Goal: Information Seeking & Learning: Learn about a topic

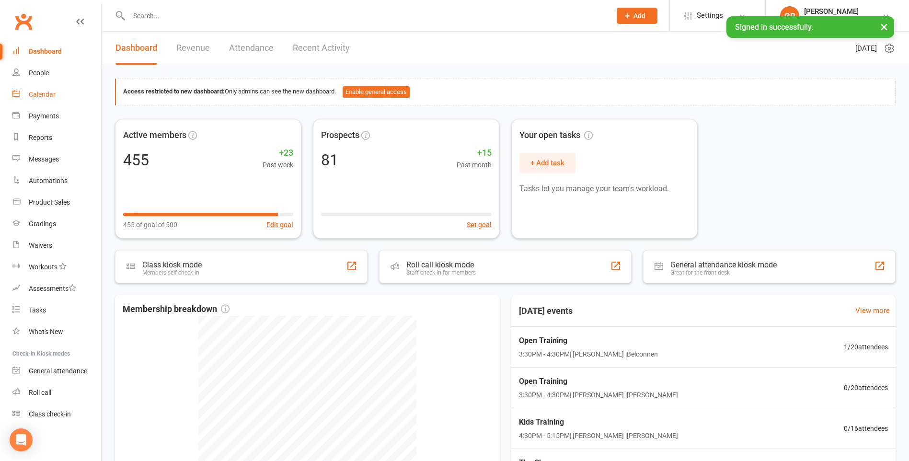
click at [46, 94] on div "Calendar" at bounding box center [42, 95] width 27 height 8
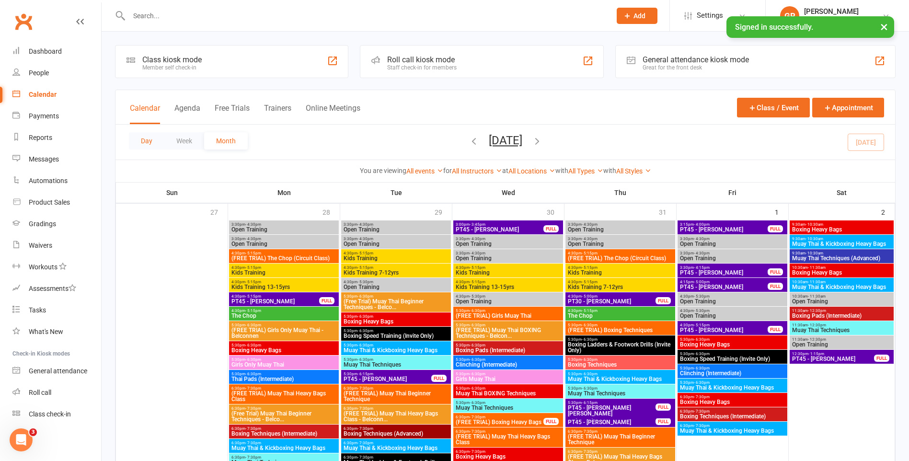
click at [154, 142] on button "Day" at bounding box center [146, 140] width 35 height 17
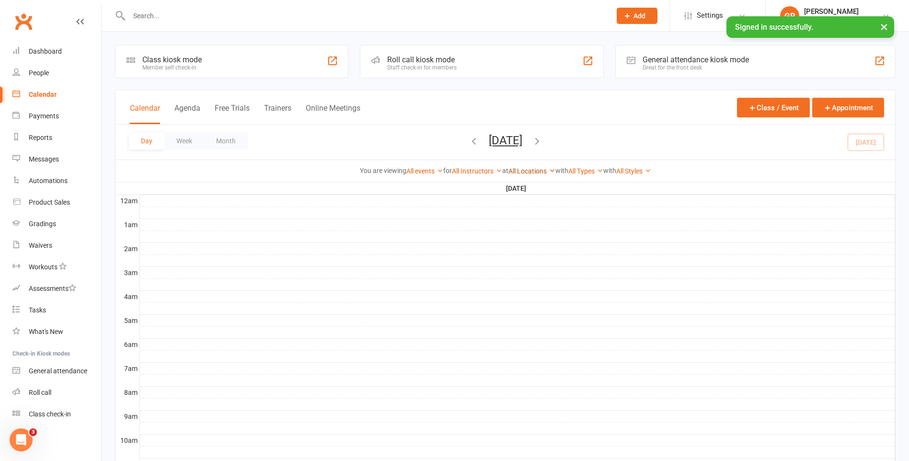
click at [547, 172] on link "All Locations" at bounding box center [532, 171] width 47 height 8
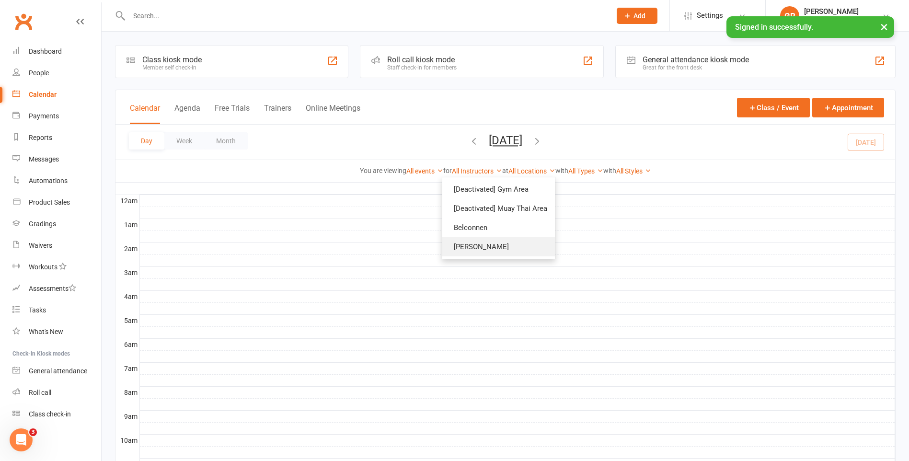
click at [513, 254] on link "[PERSON_NAME]" at bounding box center [498, 246] width 113 height 19
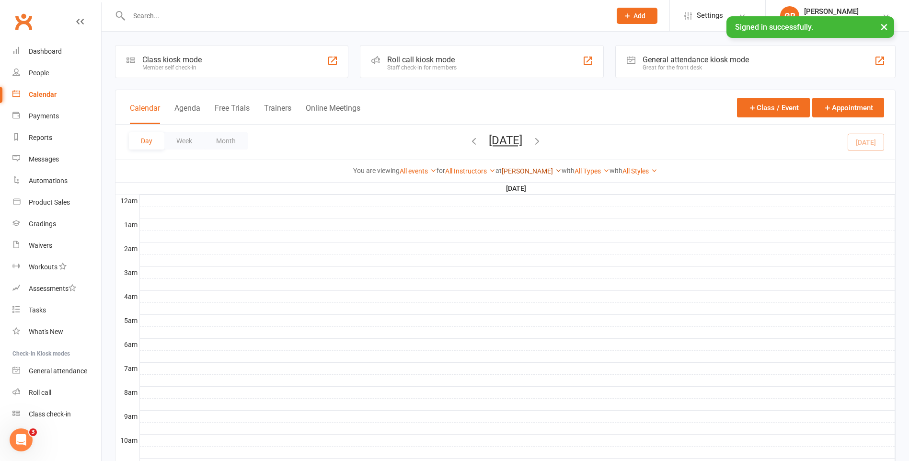
click at [520, 170] on link "[PERSON_NAME]" at bounding box center [532, 171] width 60 height 8
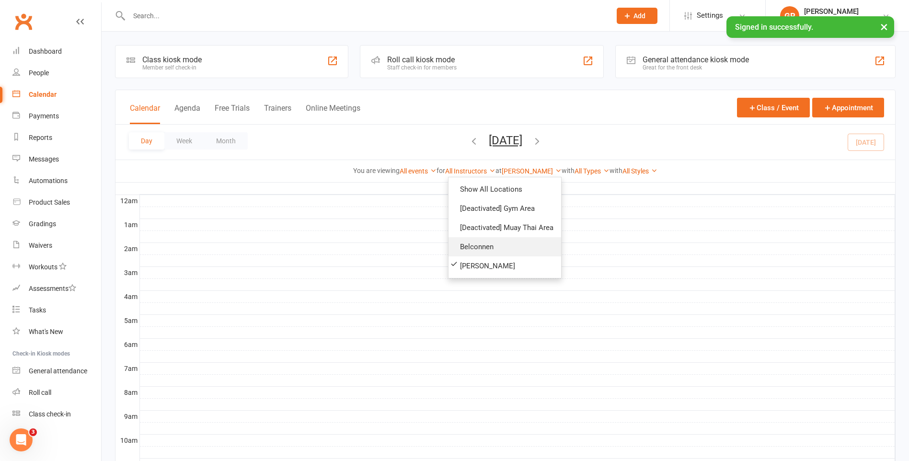
click at [512, 240] on link "Belconnen" at bounding box center [505, 246] width 113 height 19
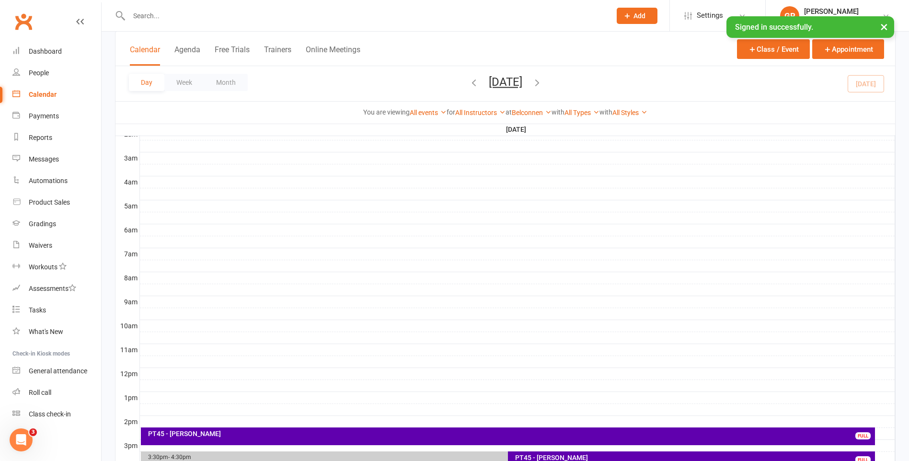
scroll to position [336, 0]
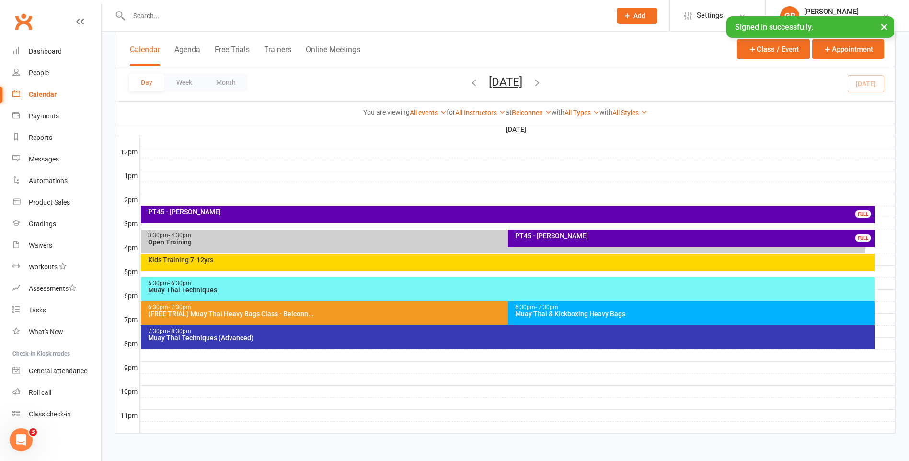
click at [538, 237] on div "PT45 - [PERSON_NAME]" at bounding box center [694, 235] width 358 height 7
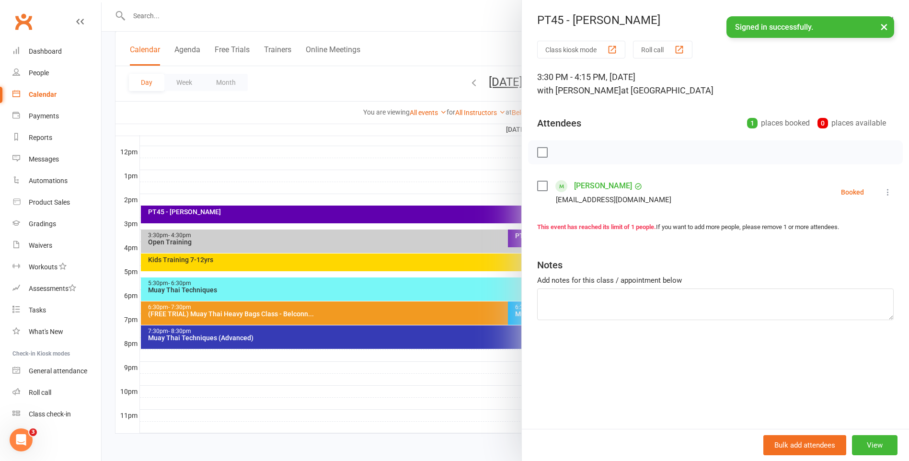
click at [472, 244] on div at bounding box center [506, 230] width 808 height 461
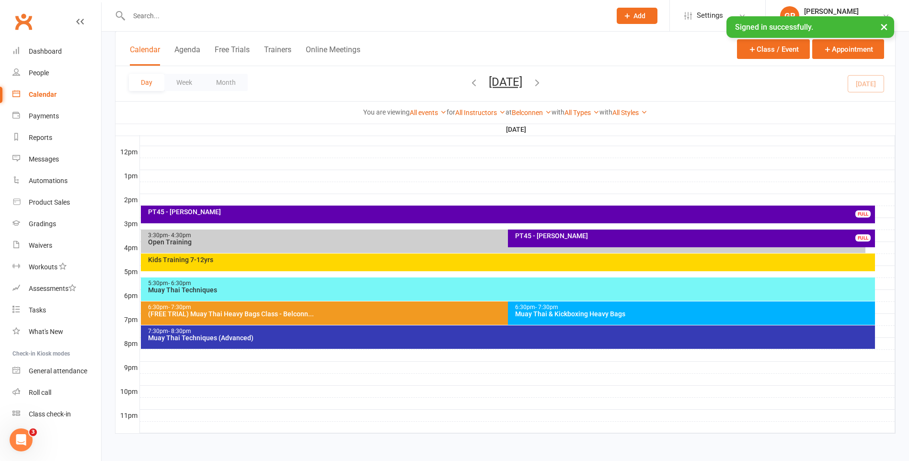
click at [448, 210] on div "PT45 - [PERSON_NAME]" at bounding box center [511, 211] width 726 height 7
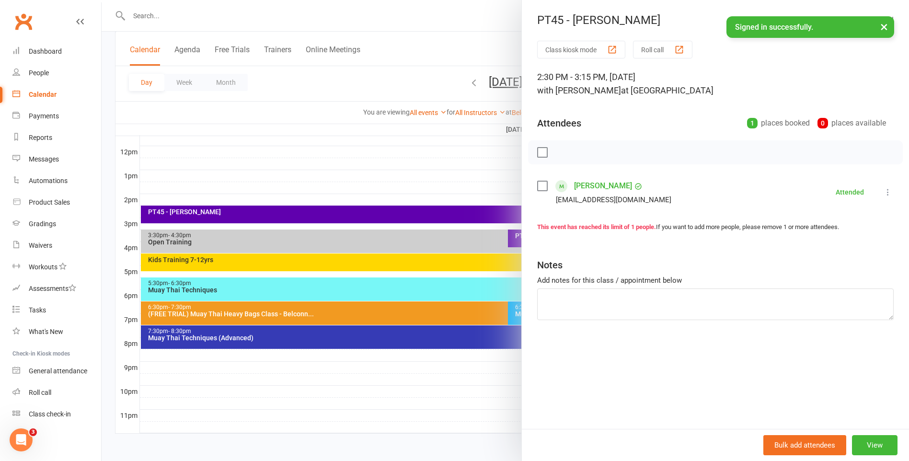
click at [425, 178] on div at bounding box center [506, 230] width 808 height 461
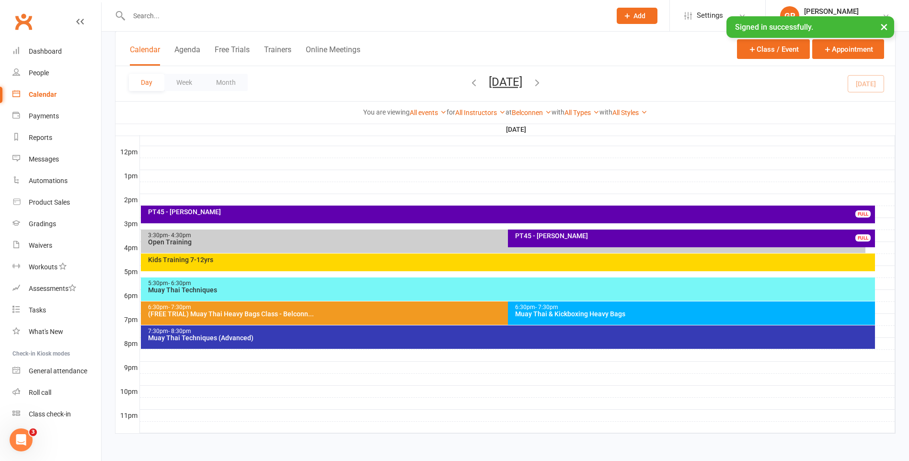
click at [553, 239] on div "PT45 - [PERSON_NAME]" at bounding box center [694, 235] width 358 height 7
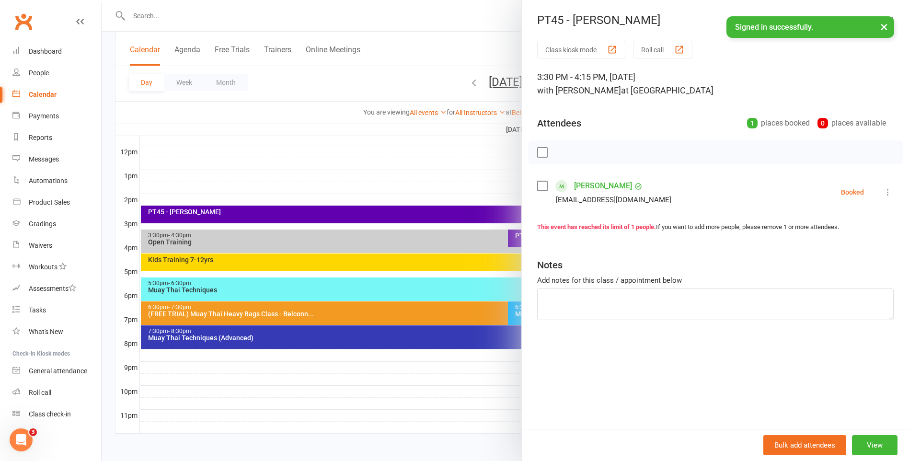
click at [399, 121] on div at bounding box center [506, 230] width 808 height 461
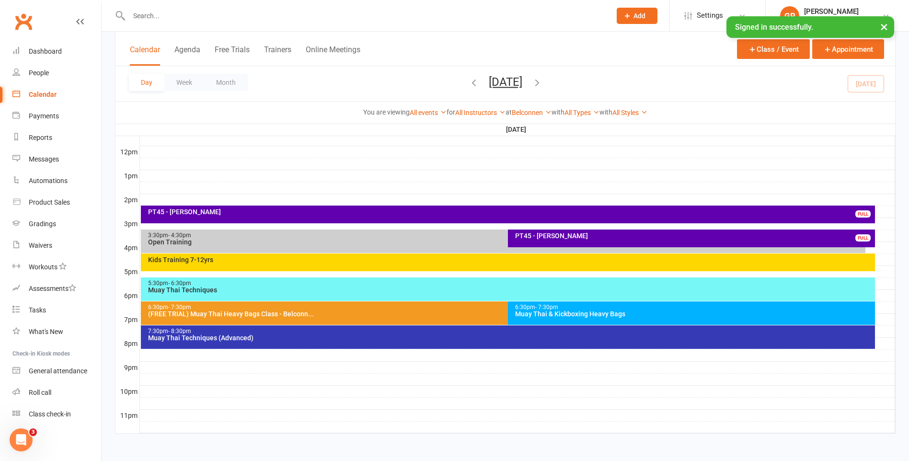
click at [407, 259] on div "Kids Training 7-12yrs" at bounding box center [511, 259] width 726 height 7
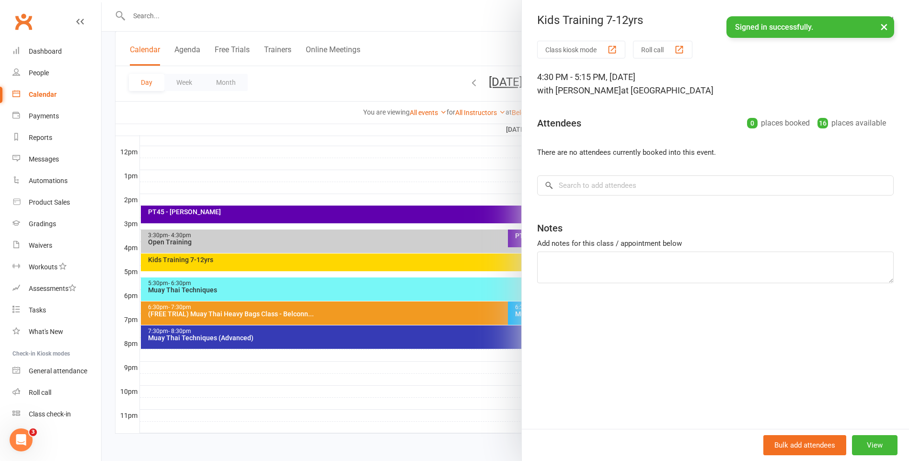
click at [408, 132] on div at bounding box center [506, 230] width 808 height 461
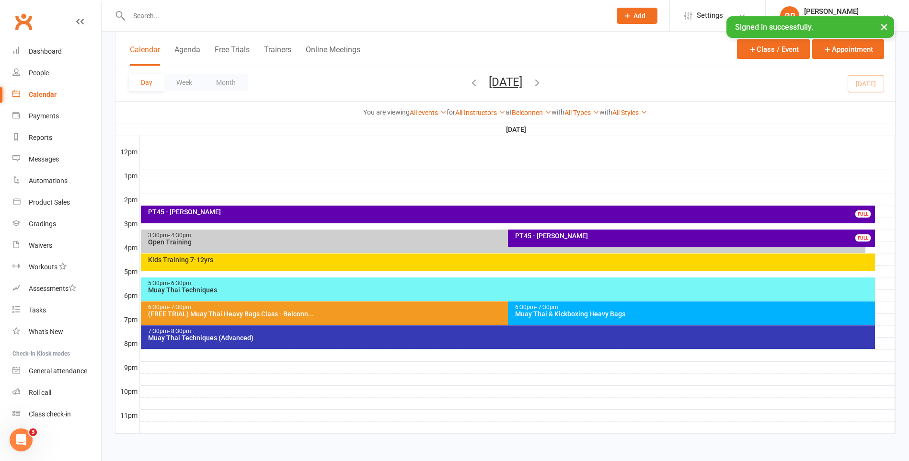
click at [469, 84] on icon "button" at bounding box center [474, 82] width 11 height 11
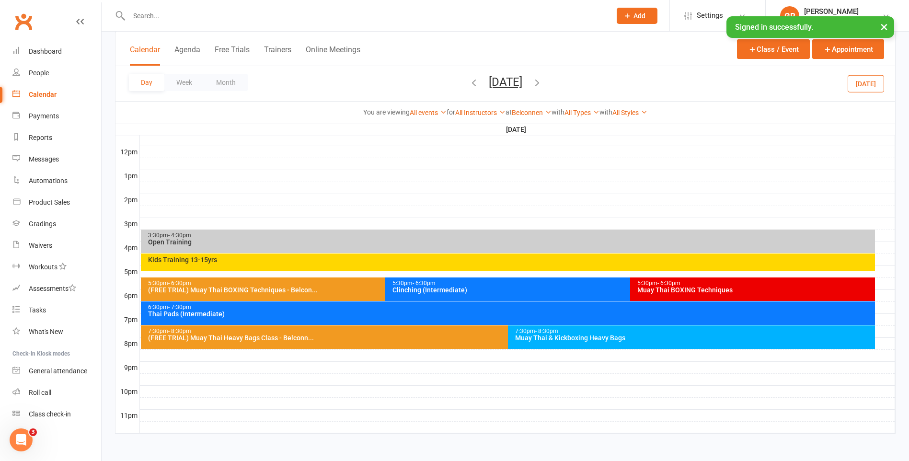
click at [479, 84] on span "[DATE] [DATE] Sun Mon Tue Wed Thu Fri Sat 27 28 29 30 31 01 02 03 04 05 06 07 0…" at bounding box center [505, 83] width 53 height 17
click at [469, 79] on icon "button" at bounding box center [474, 82] width 11 height 11
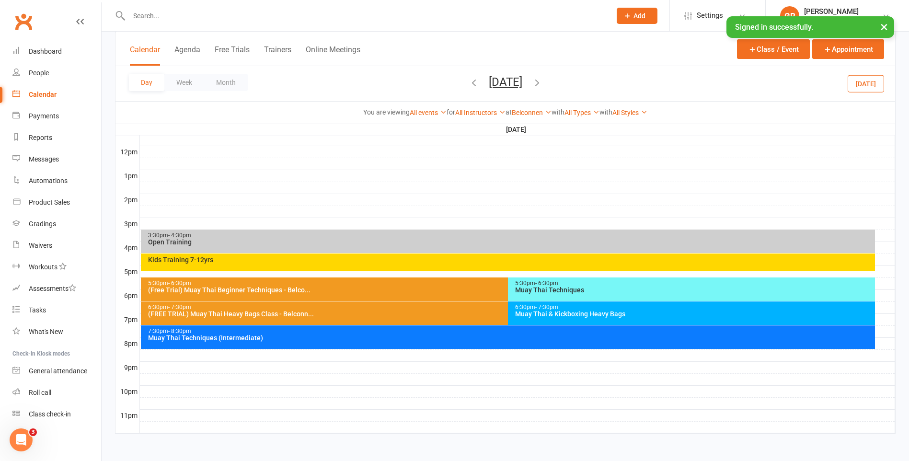
click at [427, 79] on div "Day Week Month [DATE] [DATE] Sun Mon Tue Wed Thu Fri Sat 27 28 29 30 31 01 02 0…" at bounding box center [506, 83] width 780 height 35
click at [469, 87] on icon "button" at bounding box center [474, 82] width 11 height 11
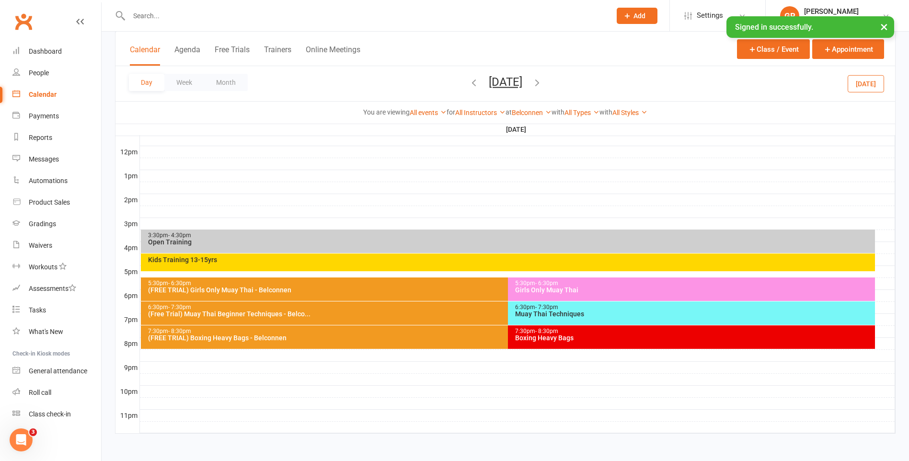
click at [469, 82] on icon "button" at bounding box center [474, 82] width 11 height 11
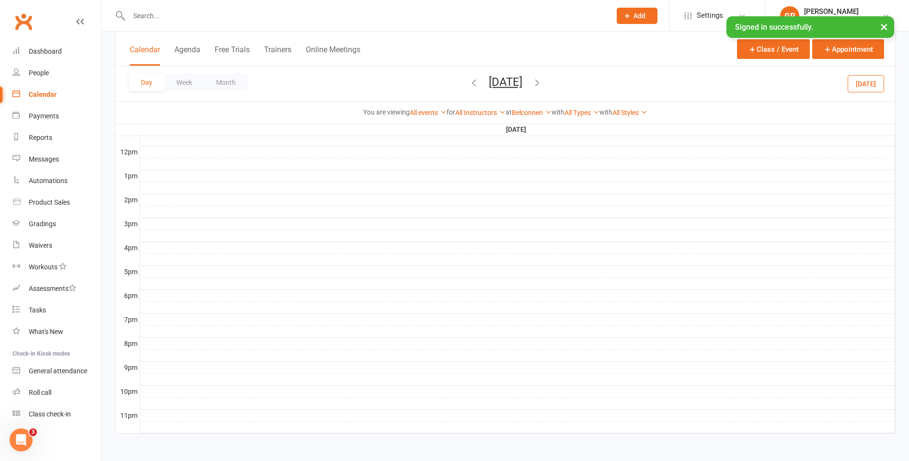
click at [469, 82] on icon "button" at bounding box center [474, 82] width 11 height 11
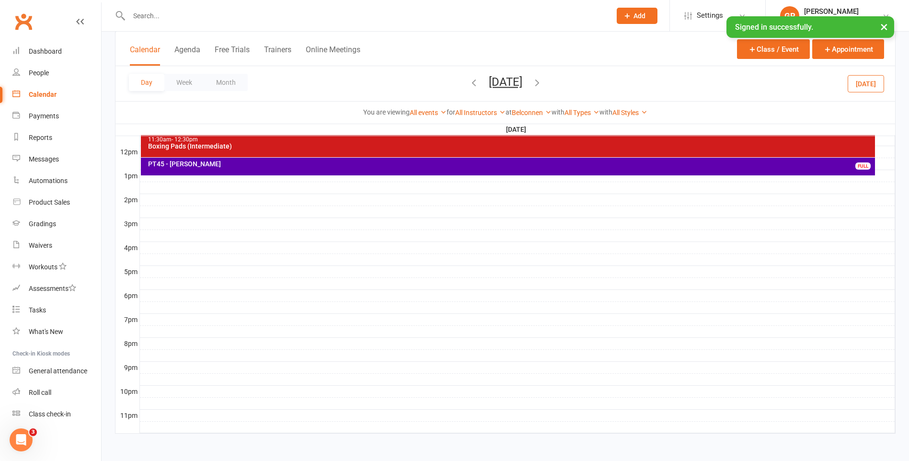
click at [444, 169] on div "PT45 - Malinsa Dissanayake FULL" at bounding box center [508, 167] width 734 height 18
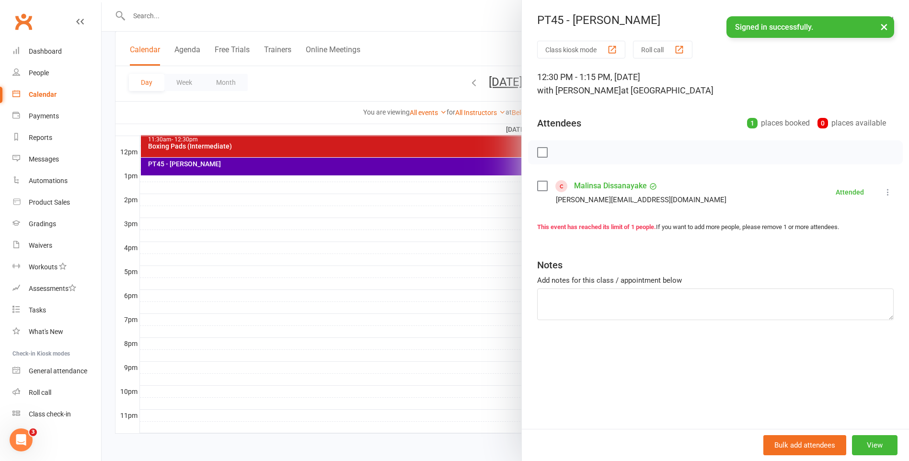
click at [459, 209] on div at bounding box center [506, 230] width 808 height 461
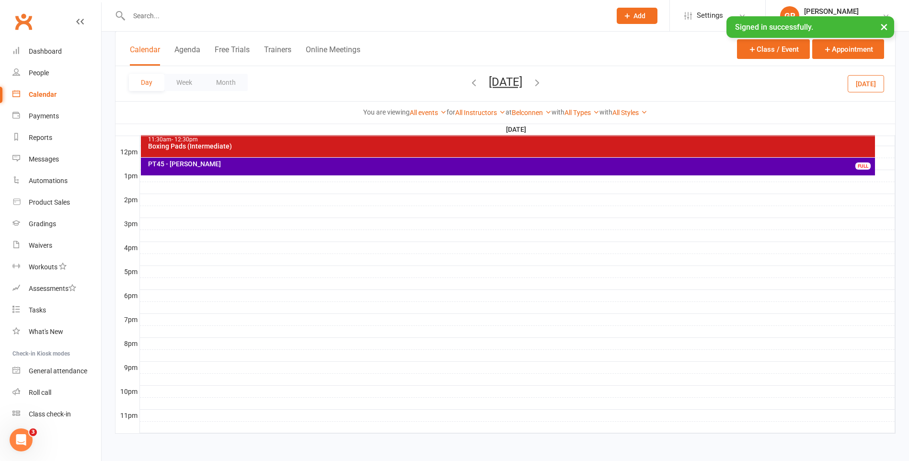
click at [469, 78] on icon "button" at bounding box center [474, 82] width 11 height 11
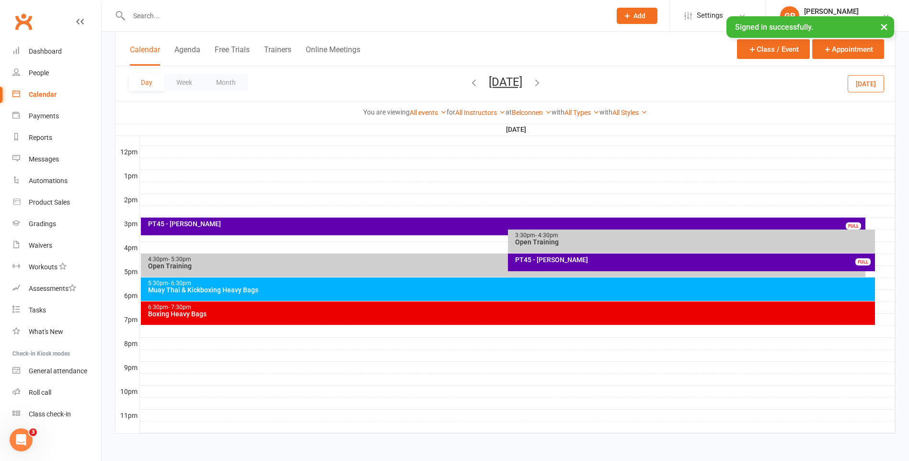
click at [469, 82] on icon "button" at bounding box center [474, 82] width 11 height 11
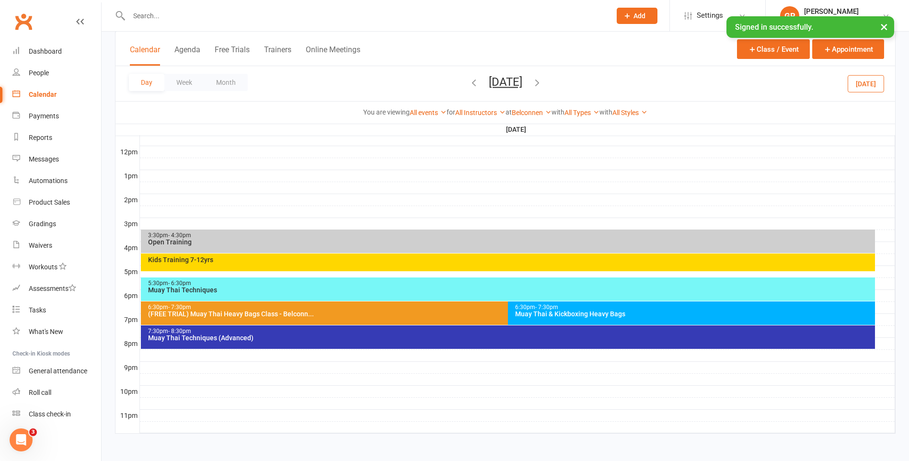
click at [469, 84] on icon "button" at bounding box center [474, 82] width 11 height 11
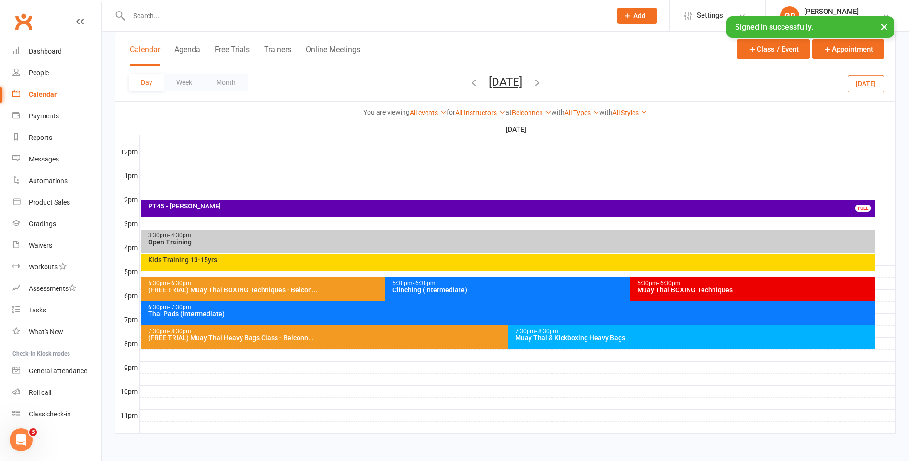
click at [422, 205] on div "PT45 - [PERSON_NAME]" at bounding box center [511, 206] width 726 height 7
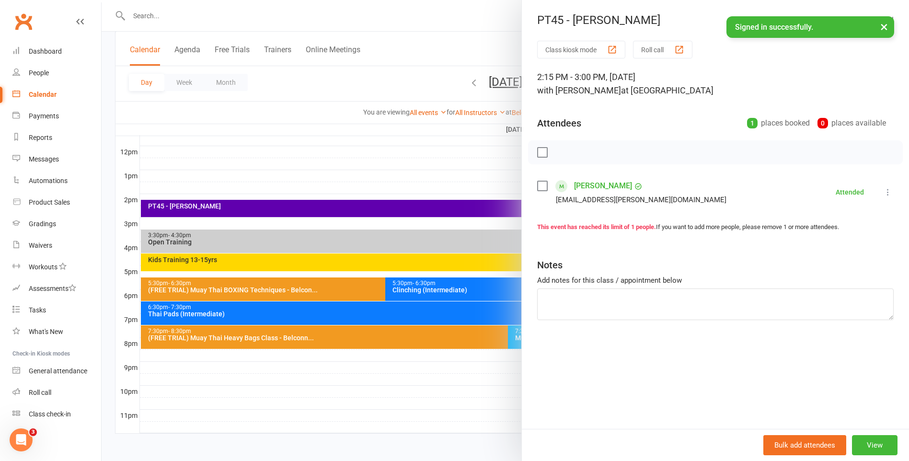
click at [590, 184] on link "[PERSON_NAME]" at bounding box center [603, 185] width 58 height 15
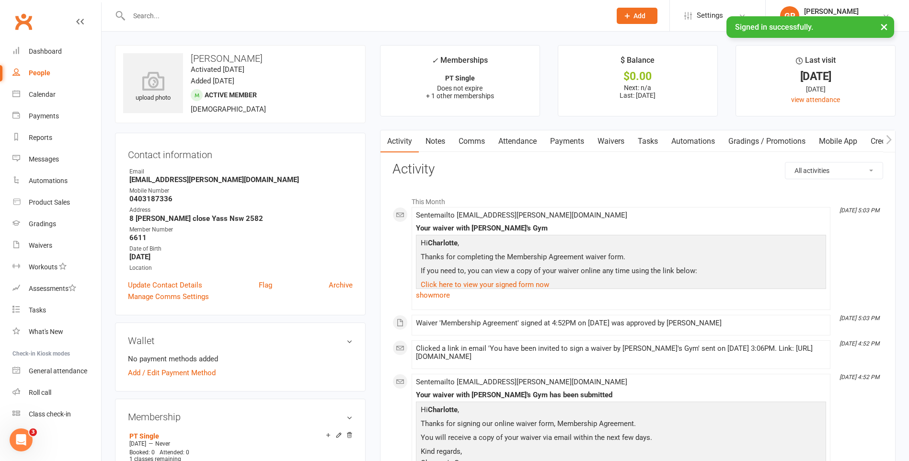
click at [581, 142] on link "Payments" at bounding box center [566, 141] width 47 height 22
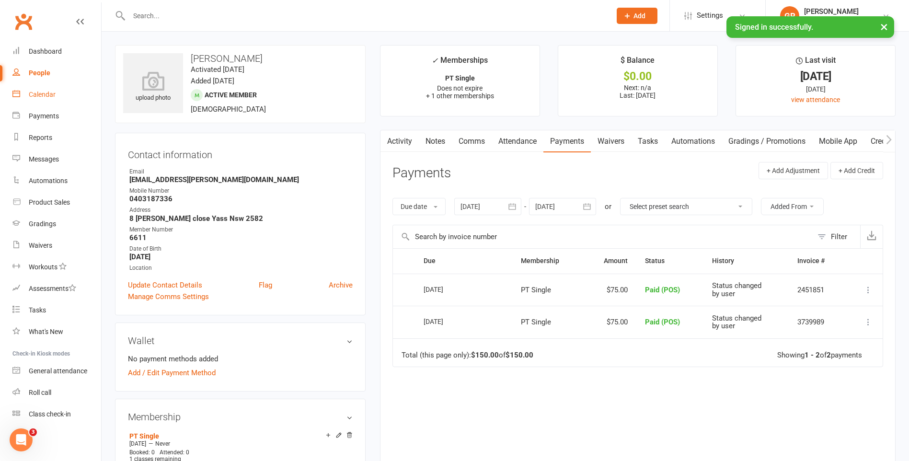
click at [34, 92] on div "Calendar" at bounding box center [42, 95] width 27 height 8
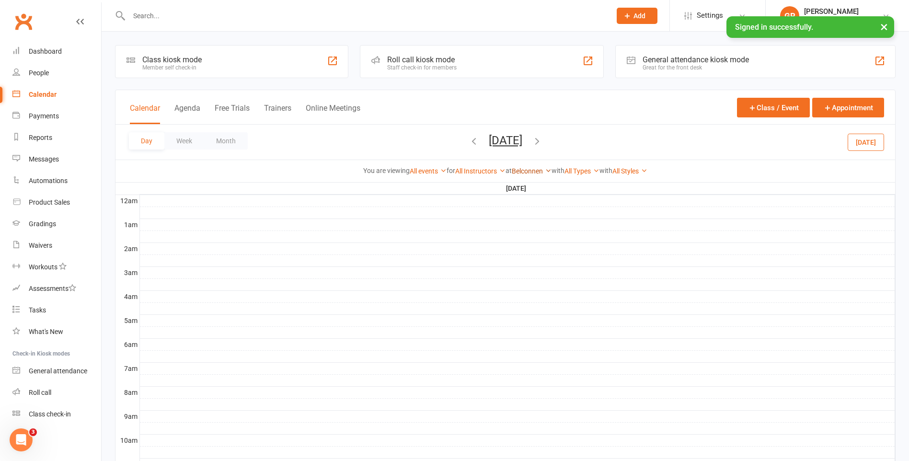
click at [534, 169] on link "Belconnen" at bounding box center [532, 171] width 40 height 8
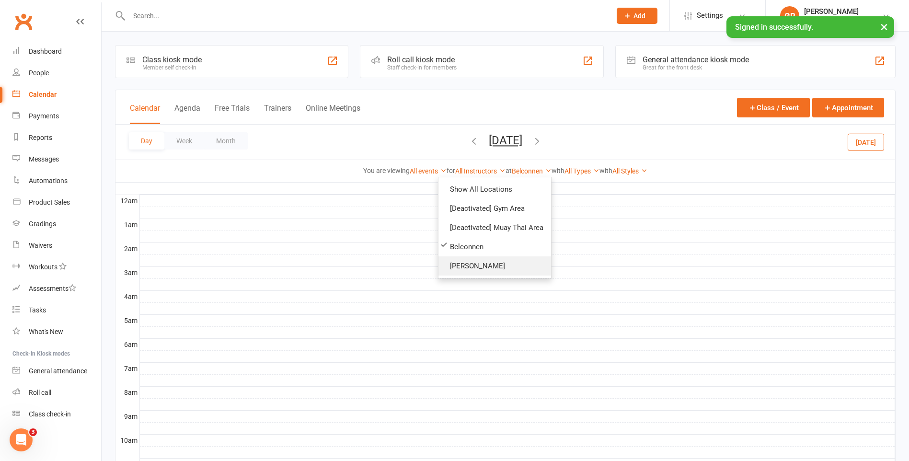
click at [495, 263] on link "[PERSON_NAME]" at bounding box center [495, 265] width 113 height 19
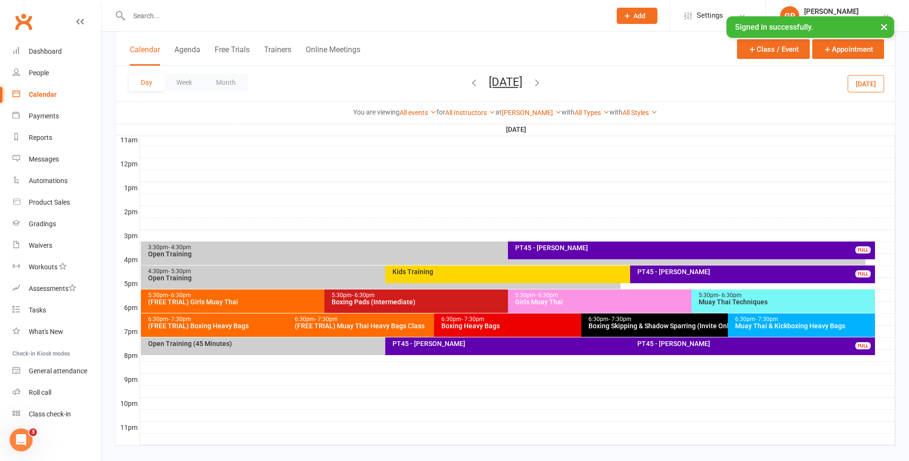
scroll to position [336, 0]
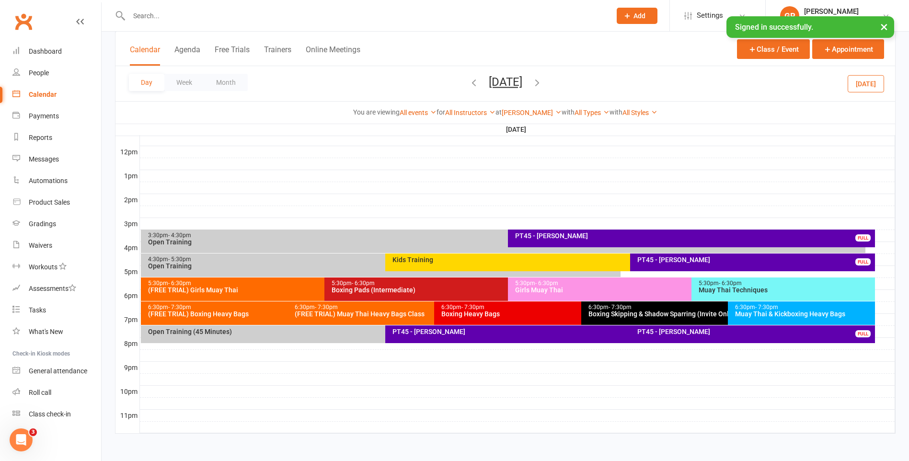
click at [864, 86] on button "[DATE]" at bounding box center [866, 83] width 36 height 17
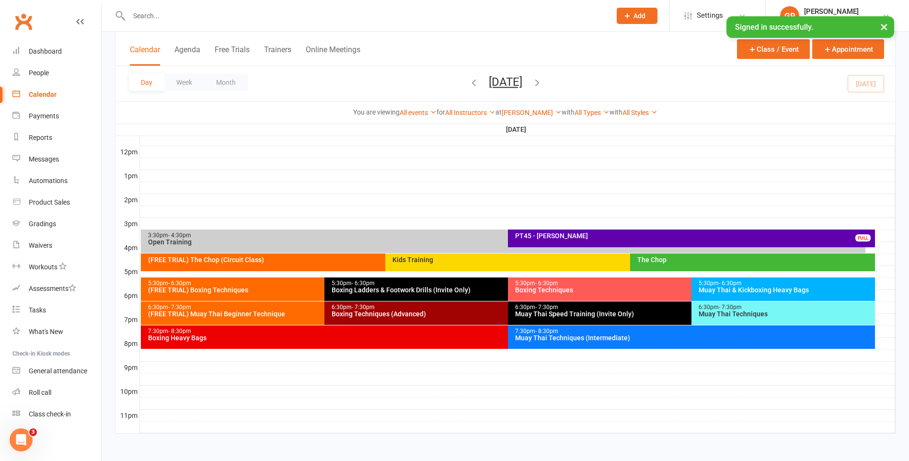
click at [555, 231] on div "PT45 - [PERSON_NAME] FULL" at bounding box center [691, 239] width 367 height 18
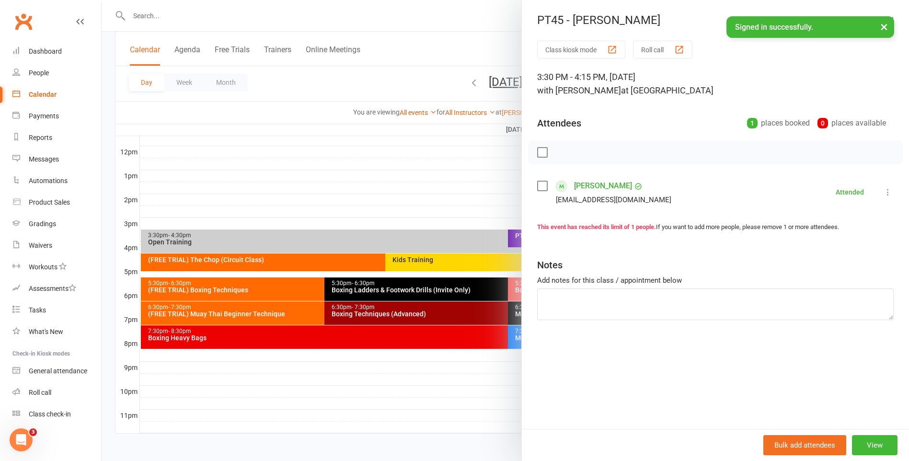
click at [488, 336] on div at bounding box center [506, 230] width 808 height 461
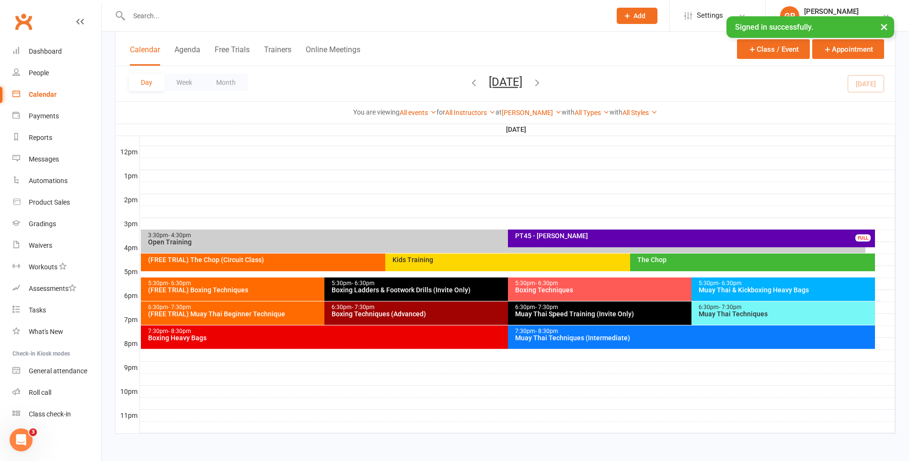
click at [659, 264] on div "The Chop" at bounding box center [752, 263] width 245 height 18
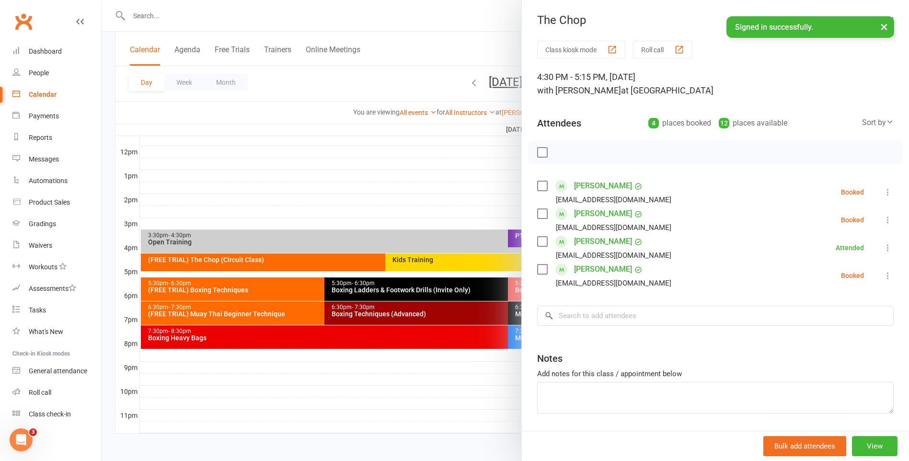
click at [360, 194] on div at bounding box center [506, 230] width 808 height 461
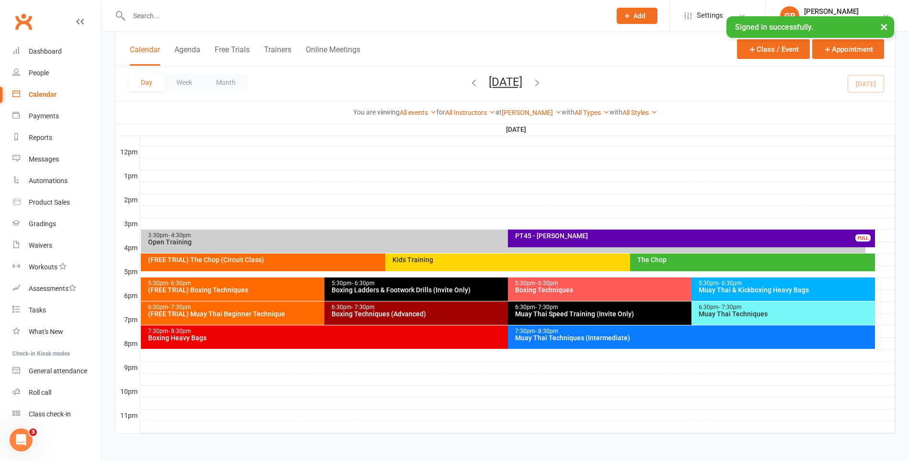
click at [289, 313] on div "(FREE TRIAL) Muay Thai Beginner Technique" at bounding box center [322, 314] width 349 height 7
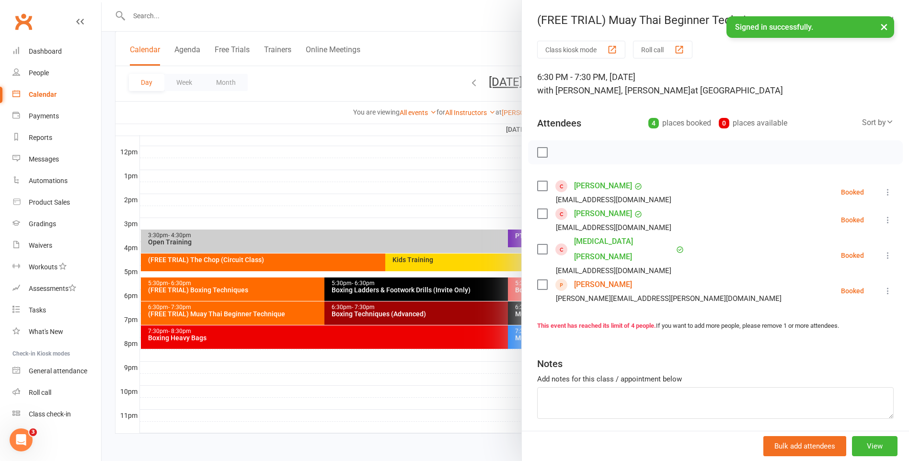
click at [403, 185] on div at bounding box center [506, 230] width 808 height 461
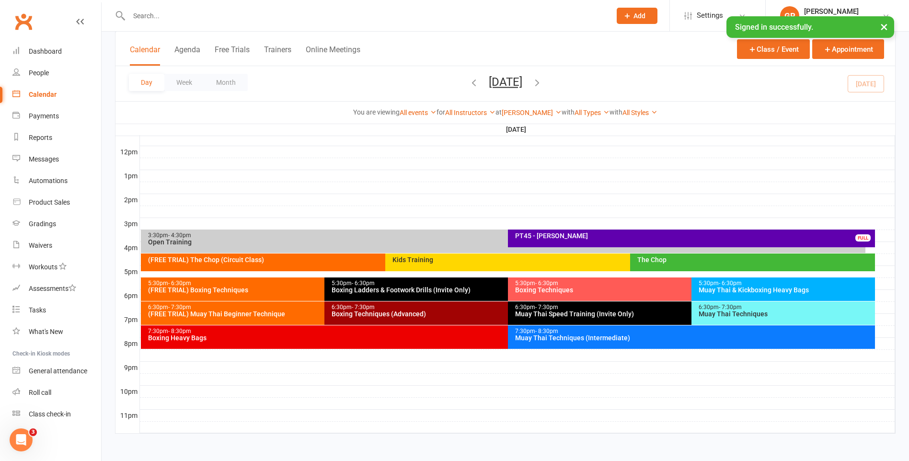
click at [306, 279] on div "5:30pm - 6:30pm (FREE TRIAL) Boxing Techniques" at bounding box center [320, 288] width 358 height 23
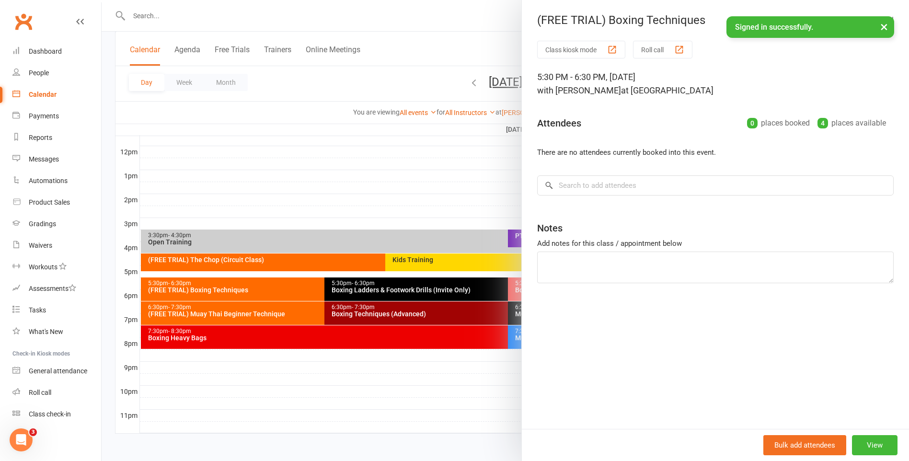
click at [383, 180] on div at bounding box center [506, 230] width 808 height 461
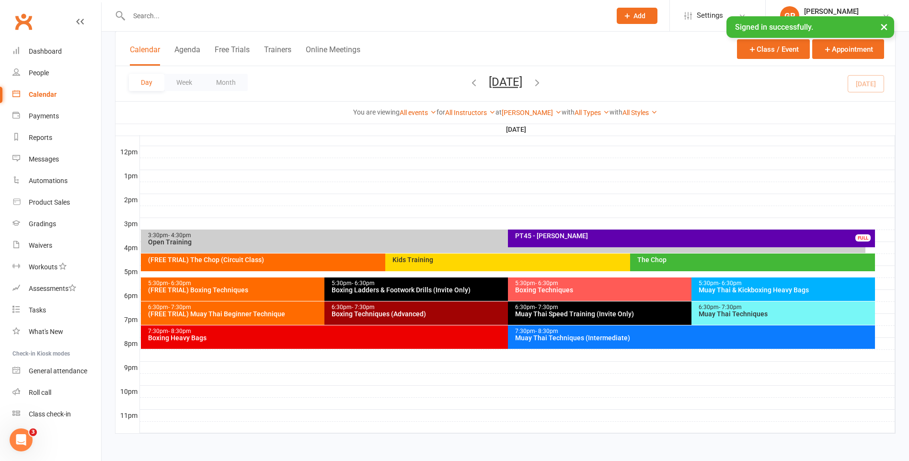
click at [595, 343] on div "7:30pm - 8:30pm Muay Thai Techniques (Intermediate)" at bounding box center [691, 336] width 367 height 23
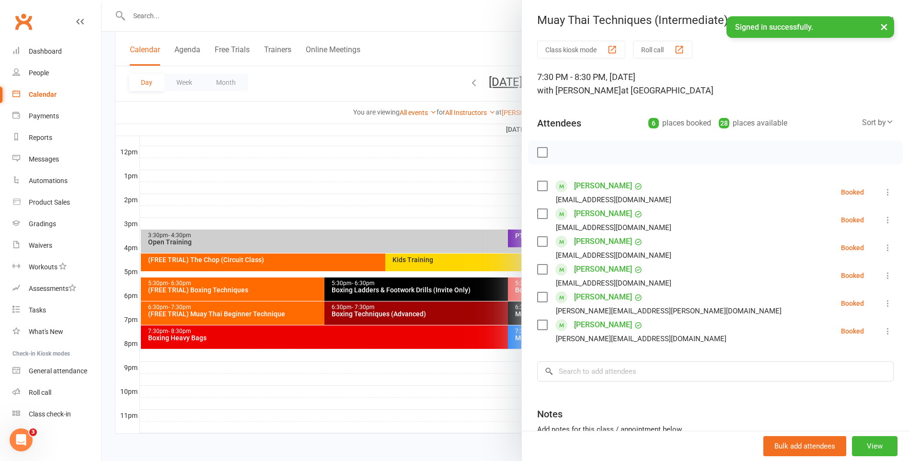
click at [474, 395] on div at bounding box center [506, 230] width 808 height 461
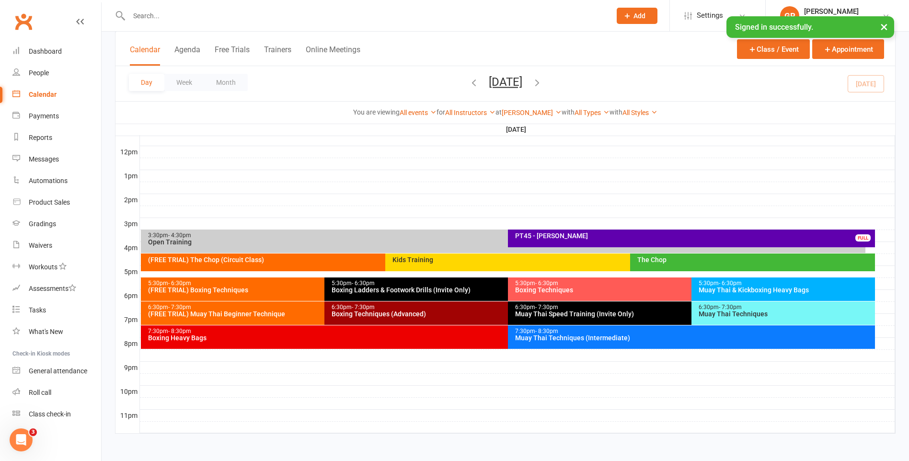
click at [459, 327] on div "7:30pm - 8:30pm Boxing Heavy Bags" at bounding box center [503, 336] width 725 height 23
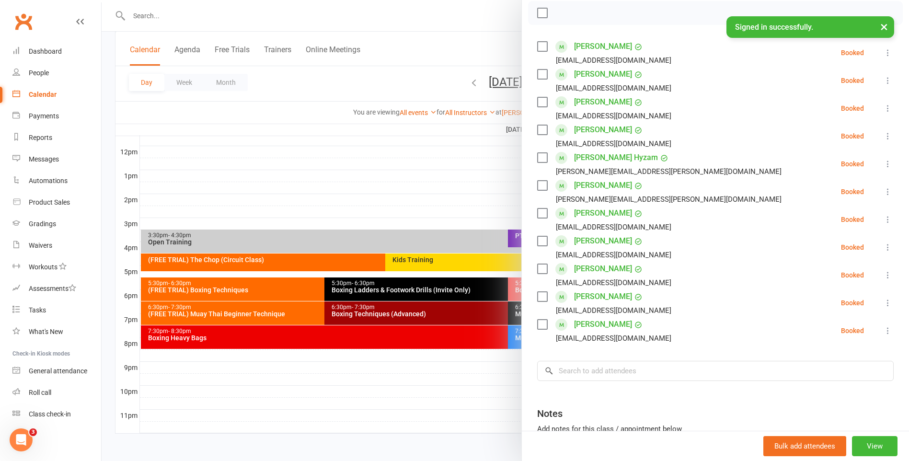
scroll to position [144, 0]
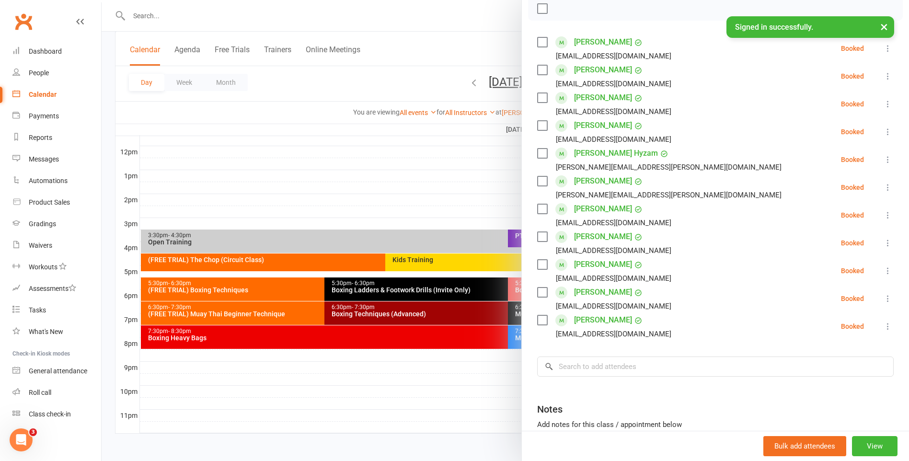
click at [396, 392] on div at bounding box center [506, 230] width 808 height 461
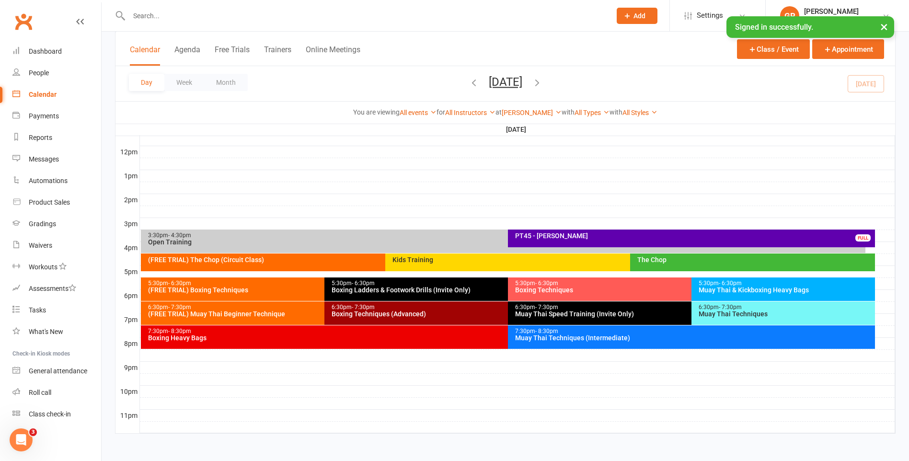
click at [481, 311] on div "Boxing Techniques (Advanced)" at bounding box center [505, 314] width 349 height 7
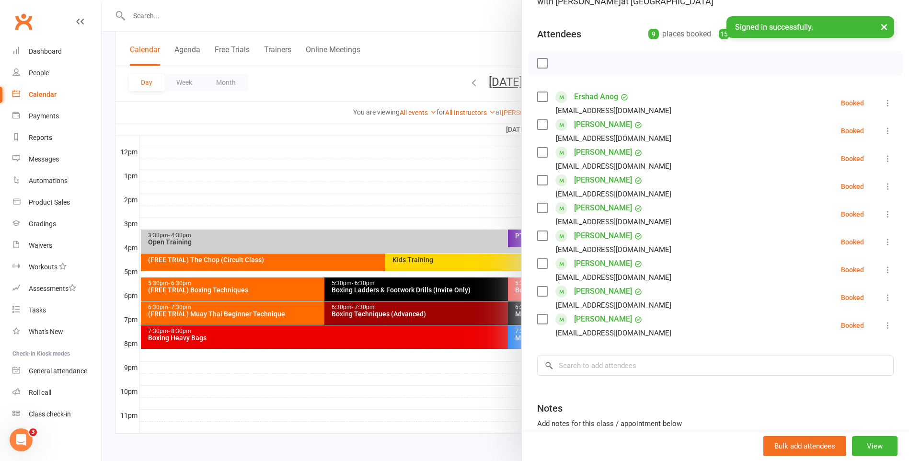
scroll to position [96, 0]
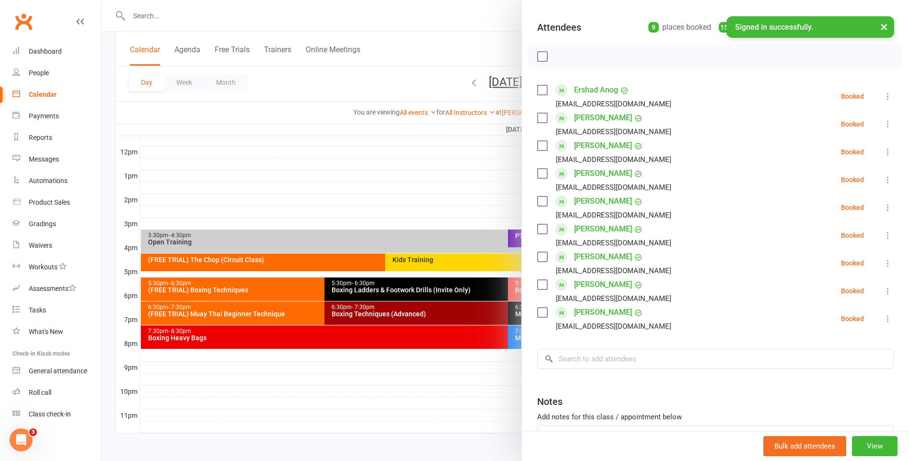
click at [430, 404] on div at bounding box center [506, 230] width 808 height 461
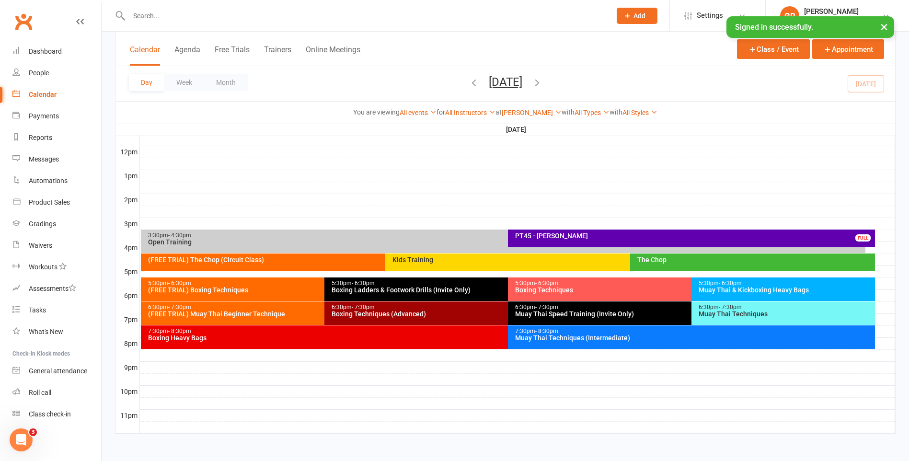
click at [545, 311] on div "Muay Thai Speed Training (Invite Only)" at bounding box center [689, 314] width 349 height 7
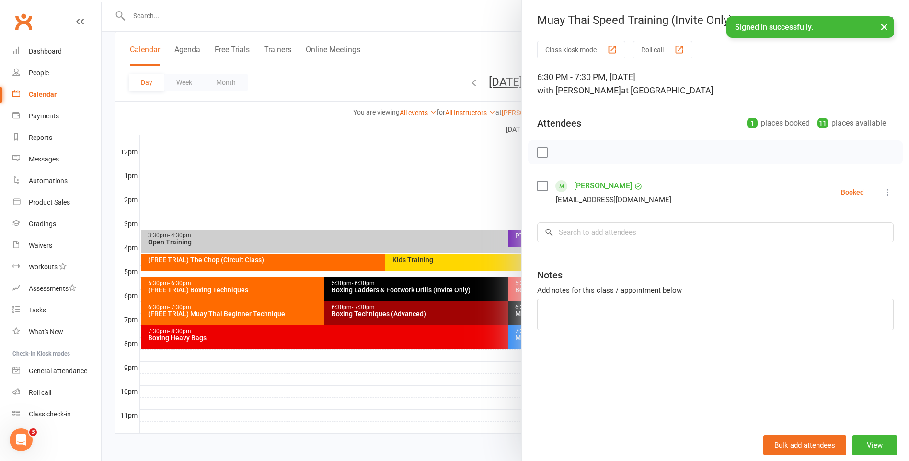
click at [485, 409] on div at bounding box center [506, 230] width 808 height 461
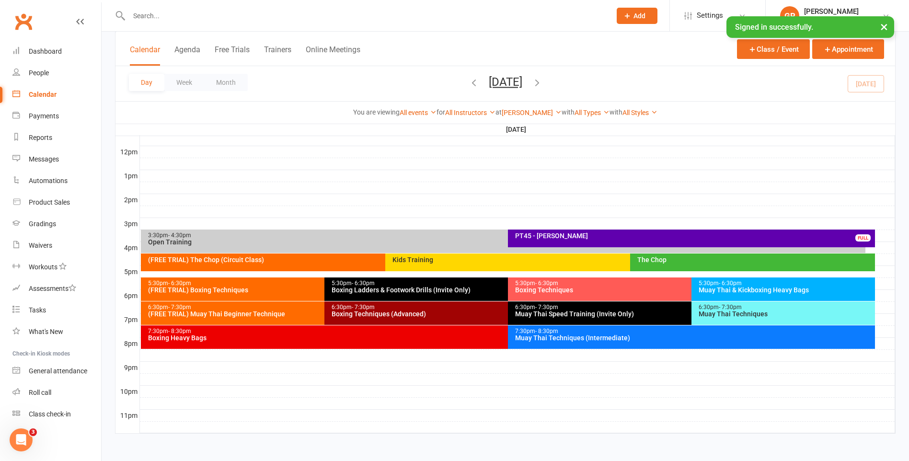
click at [704, 313] on div "Muay Thai Techniques" at bounding box center [785, 314] width 175 height 7
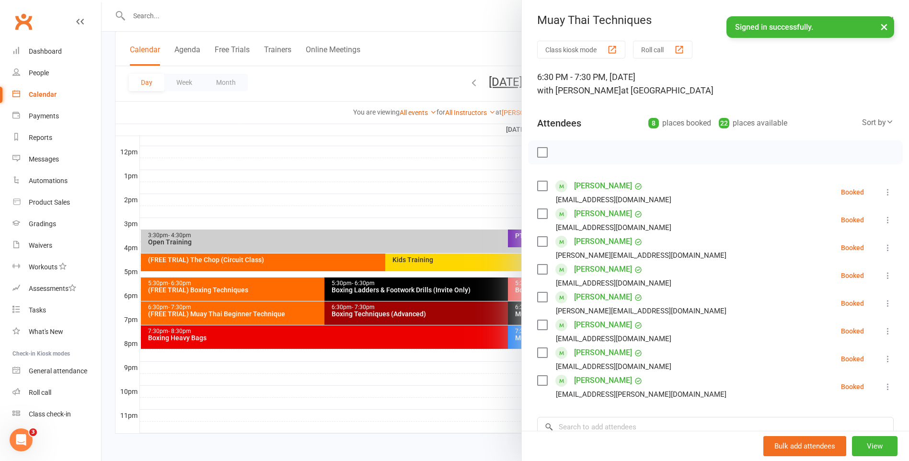
click at [390, 430] on div at bounding box center [506, 230] width 808 height 461
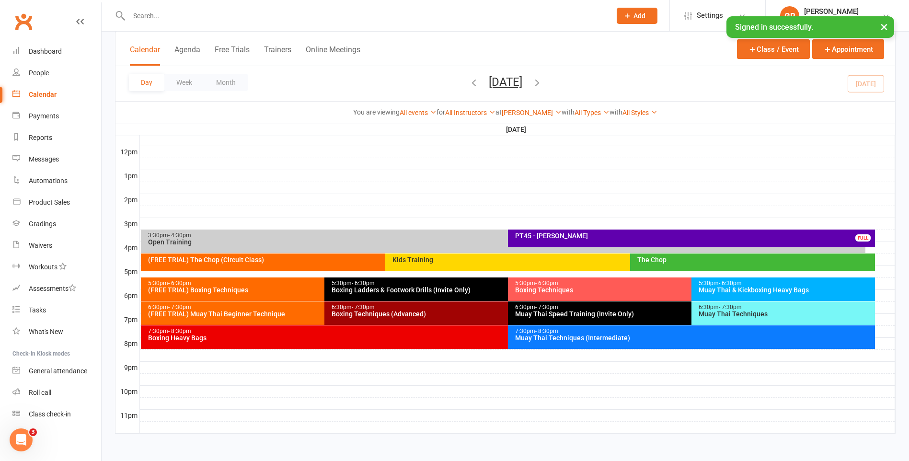
click at [717, 288] on div "Muay Thai & Kickboxing Heavy Bags" at bounding box center [785, 290] width 175 height 7
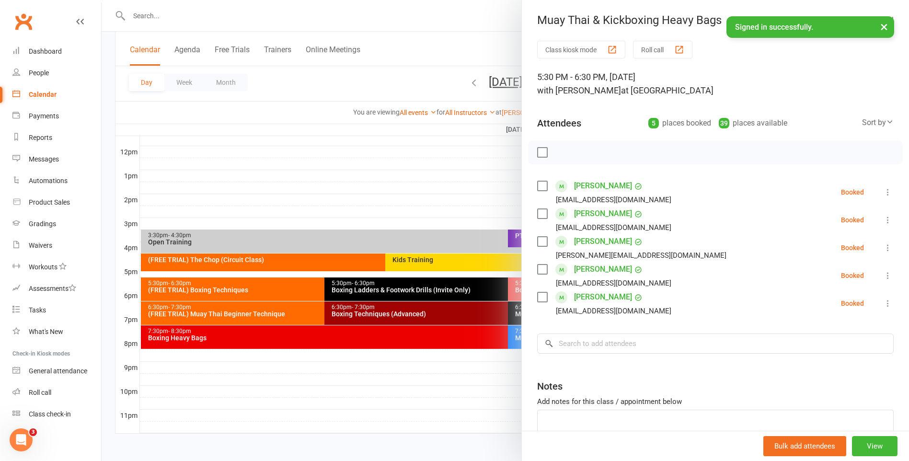
click at [442, 406] on div at bounding box center [506, 230] width 808 height 461
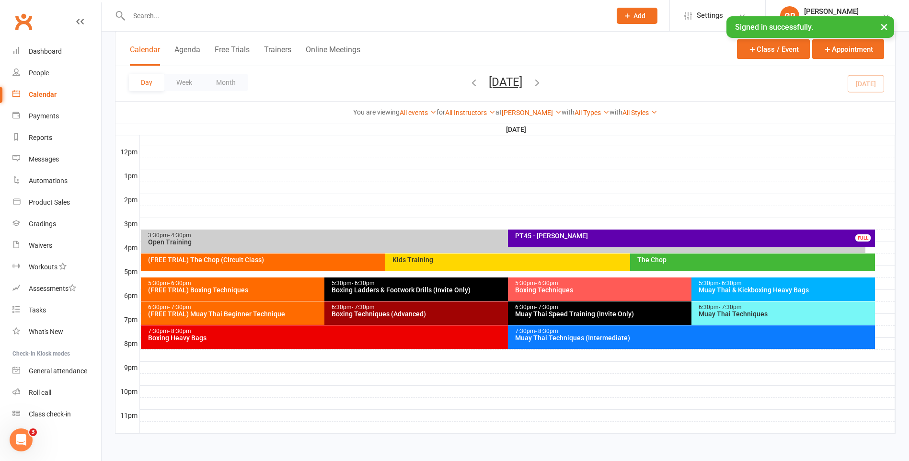
click at [554, 287] on div "Boxing Techniques" at bounding box center [689, 290] width 349 height 7
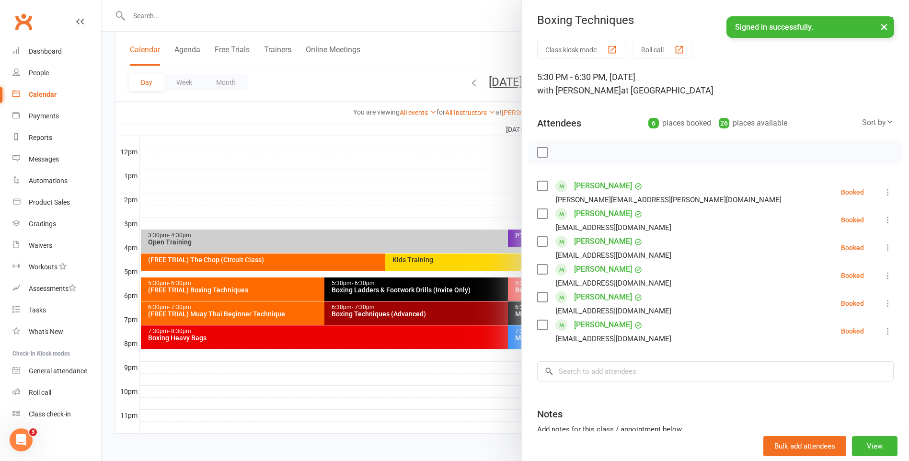
click at [509, 402] on div at bounding box center [506, 230] width 808 height 461
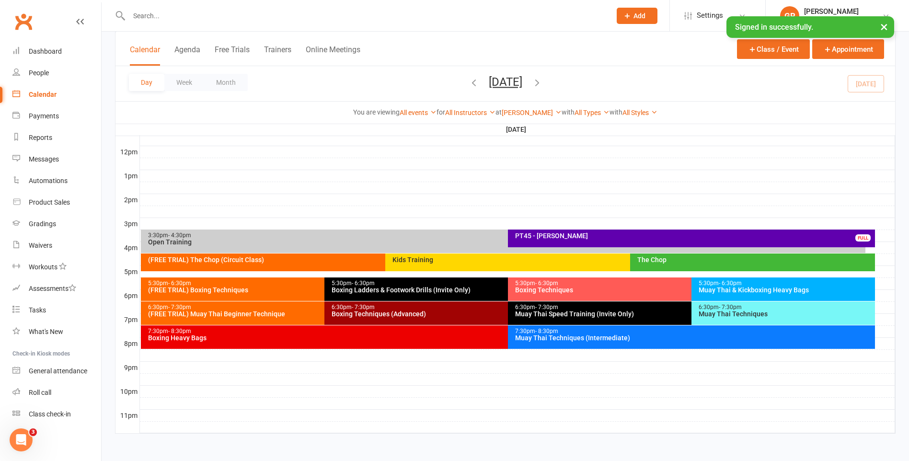
click at [477, 286] on div "5:30pm - 6:30pm" at bounding box center [505, 283] width 349 height 6
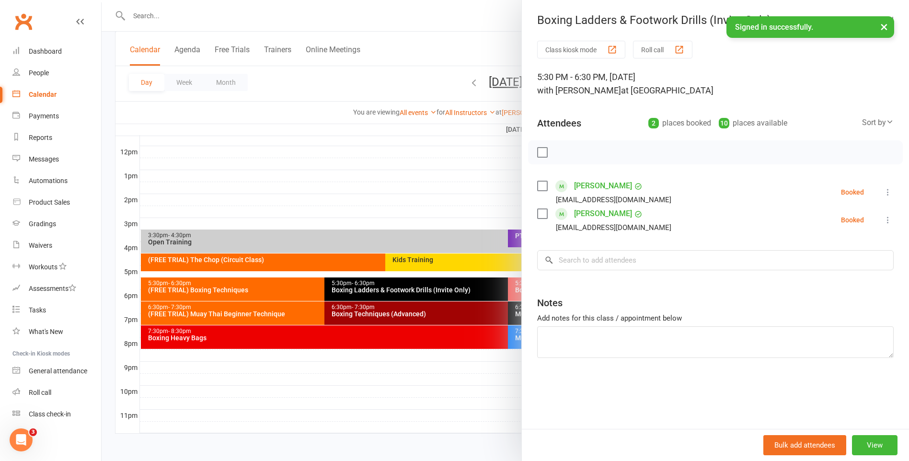
click at [471, 373] on div at bounding box center [506, 230] width 808 height 461
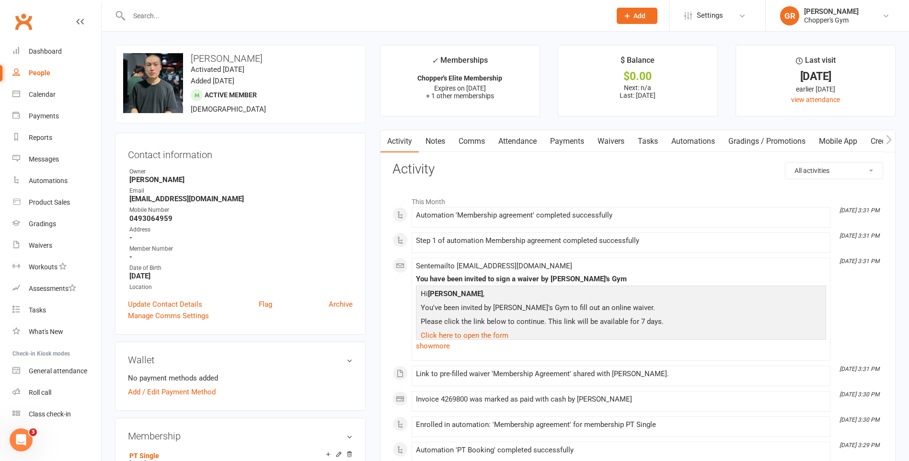
click at [585, 143] on link "Payments" at bounding box center [566, 141] width 47 height 22
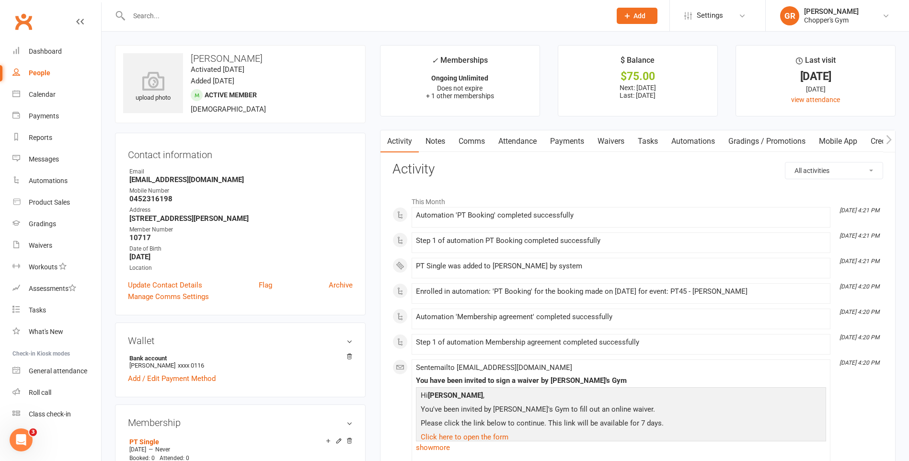
click at [582, 138] on link "Payments" at bounding box center [566, 141] width 47 height 22
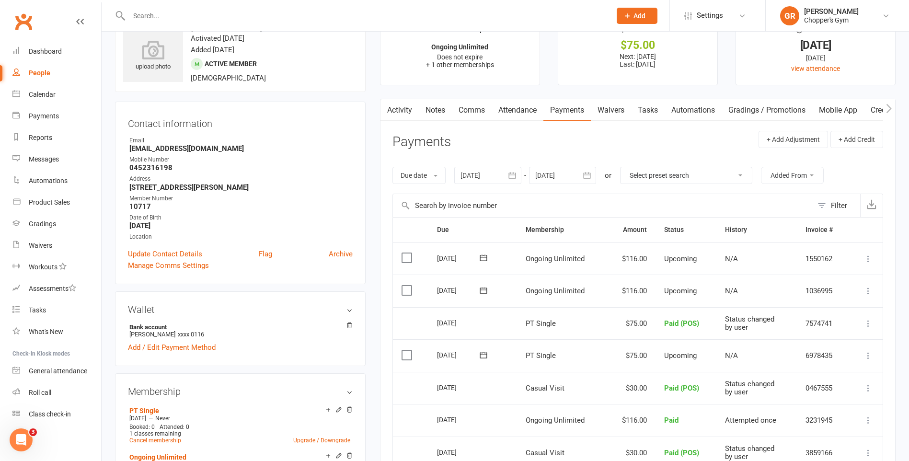
scroll to position [96, 0]
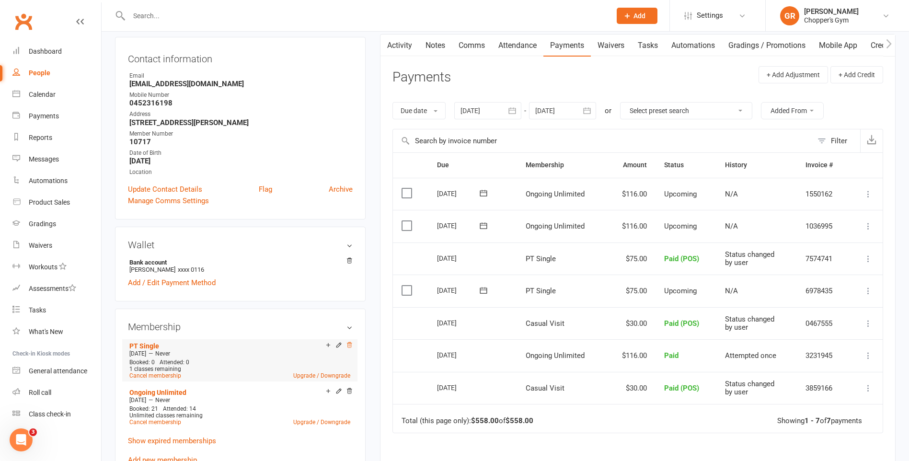
click at [349, 346] on icon at bounding box center [349, 345] width 7 height 7
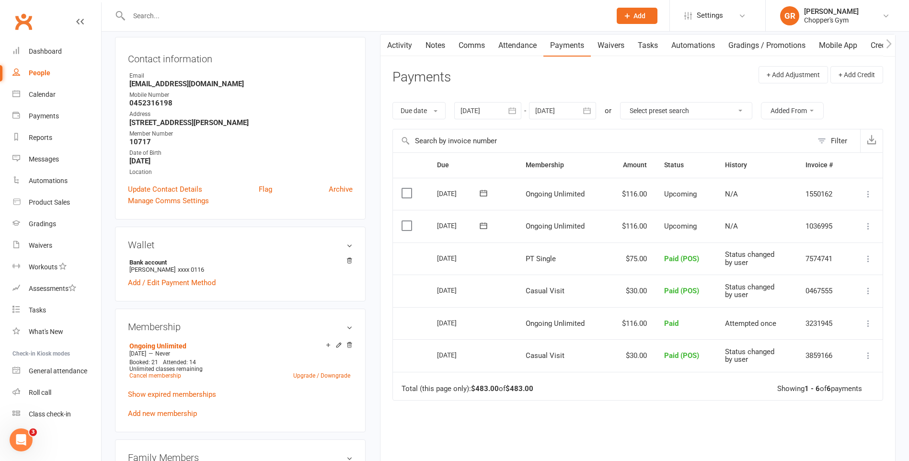
scroll to position [0, 0]
